Goal: Information Seeking & Learning: Learn about a topic

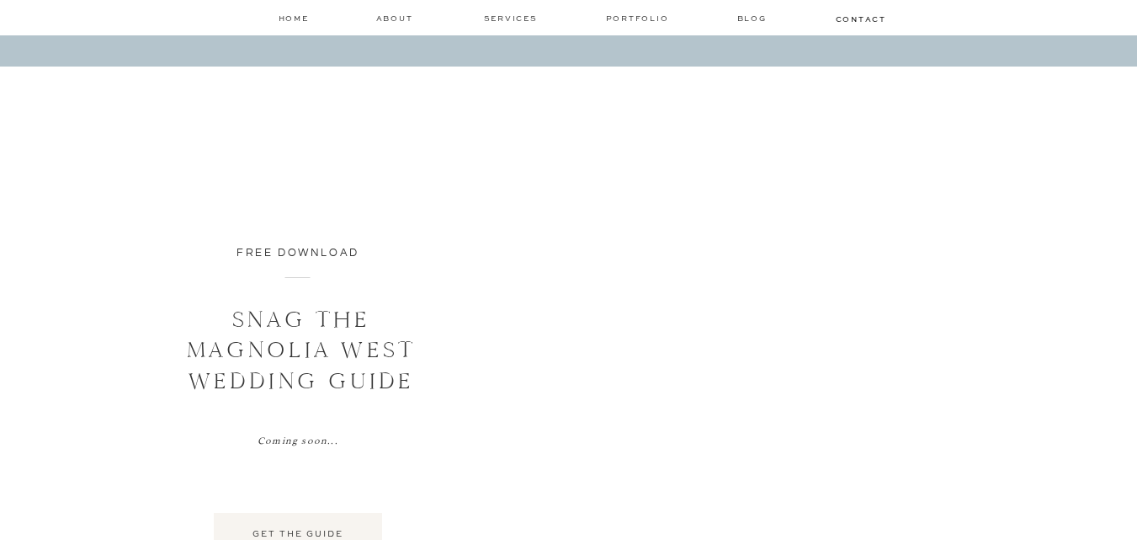
scroll to position [8702, 0]
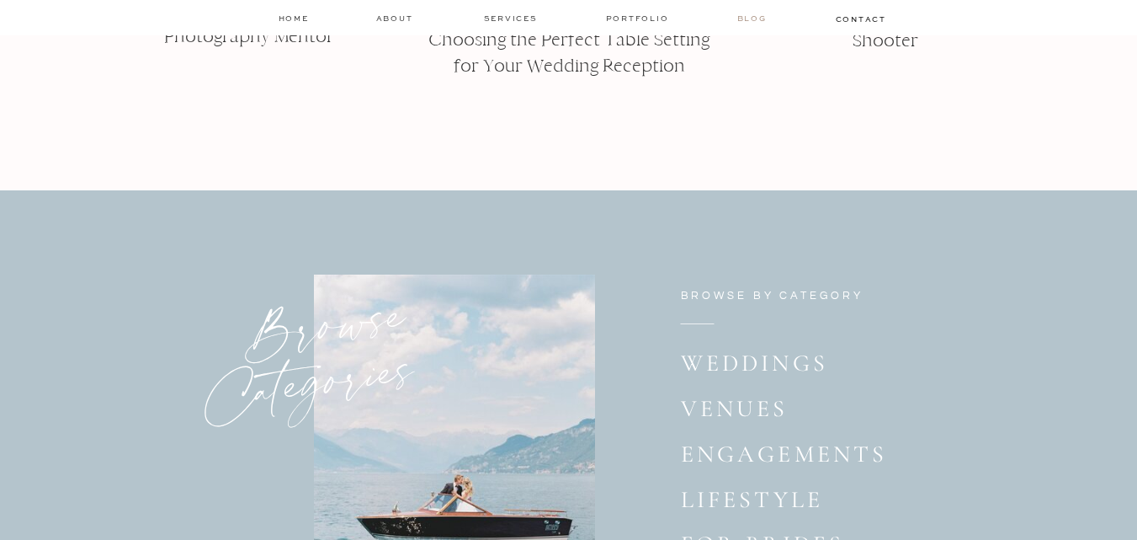
click at [750, 18] on nav "Blog" at bounding box center [754, 19] width 34 height 12
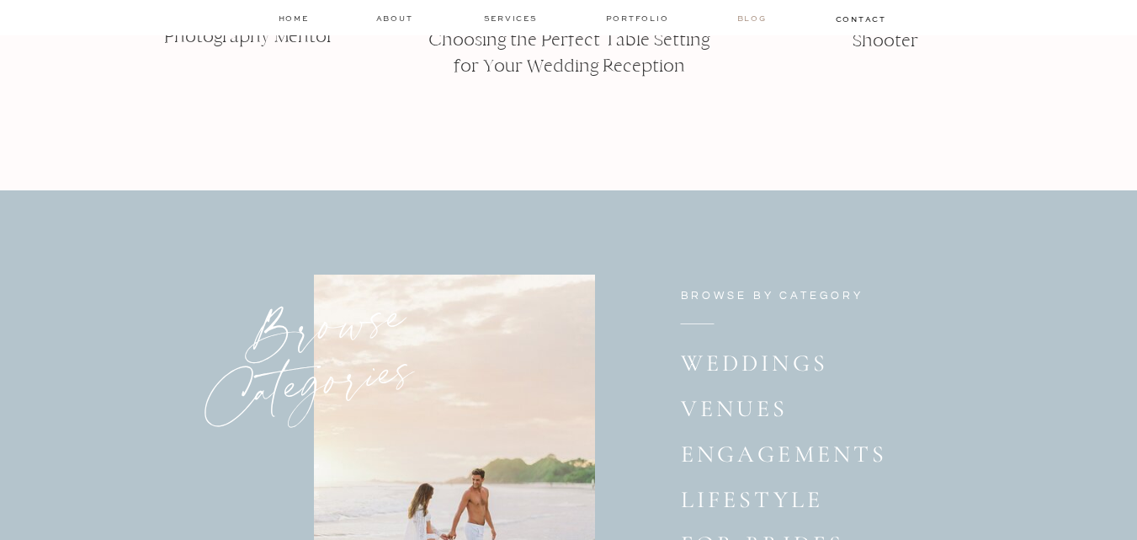
click at [752, 16] on nav "Blog" at bounding box center [754, 19] width 34 height 12
click at [751, 16] on nav "Blog" at bounding box center [754, 19] width 34 height 12
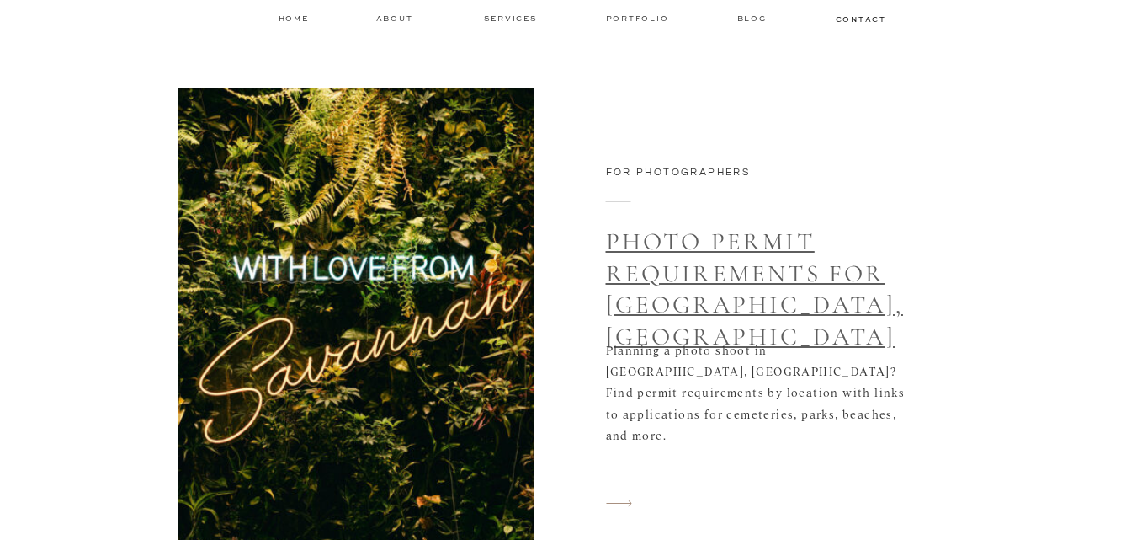
scroll to position [6878, 0]
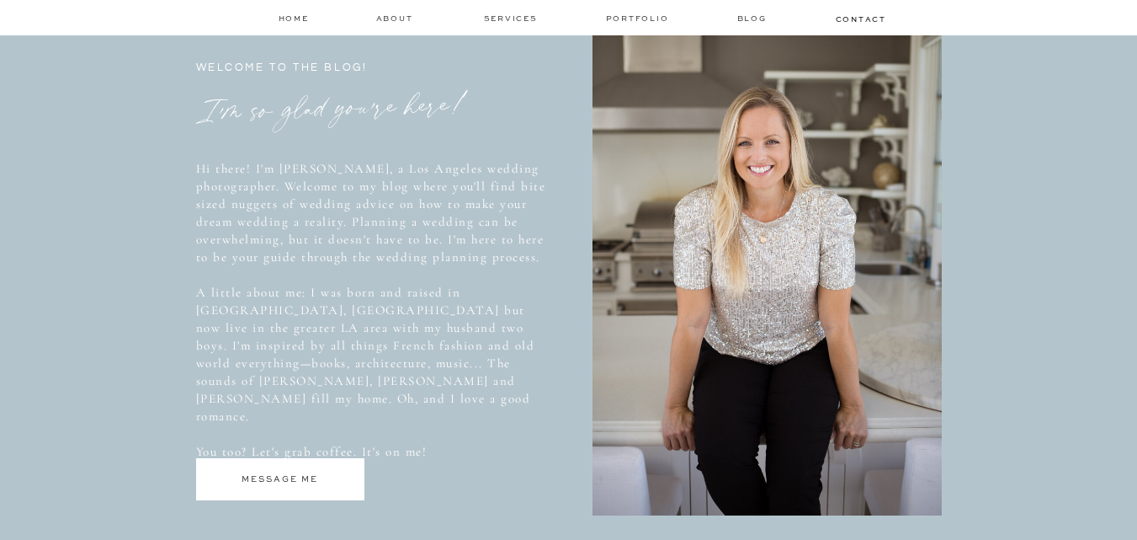
scroll to position [0, 0]
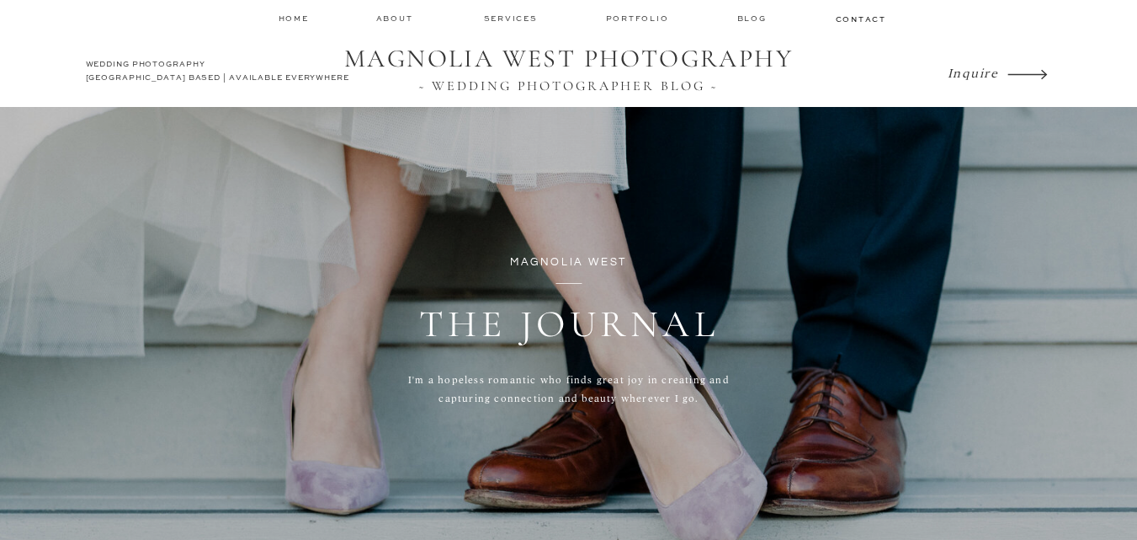
scroll to position [8702, 0]
click at [750, 18] on nav "Blog" at bounding box center [754, 19] width 34 height 12
click at [755, 13] on nav "Blog" at bounding box center [754, 19] width 34 height 12
click at [745, 20] on nav "Blog" at bounding box center [754, 19] width 34 height 12
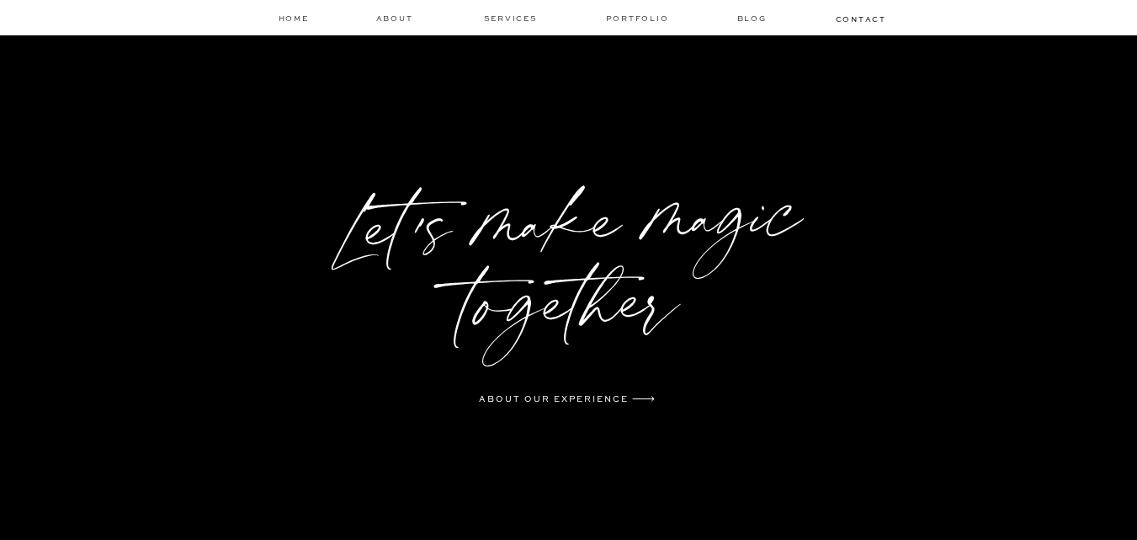
scroll to position [10105, 0]
